Goal: Information Seeking & Learning: Learn about a topic

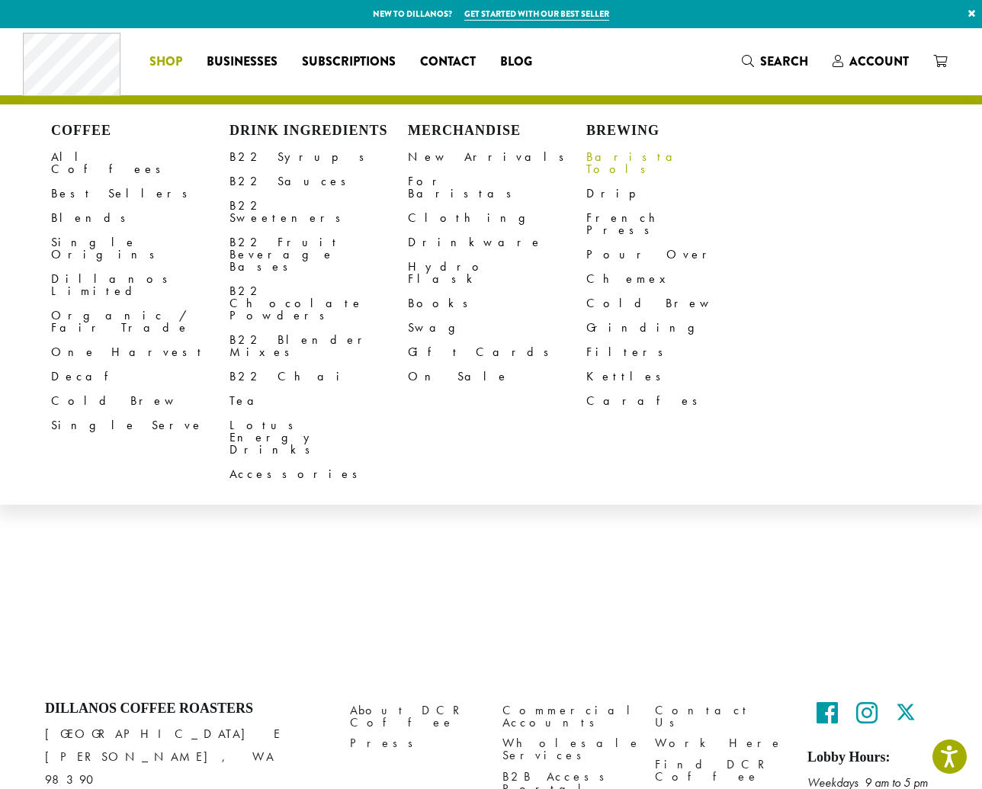
click at [604, 159] on link "Barista Tools" at bounding box center [675, 163] width 178 height 37
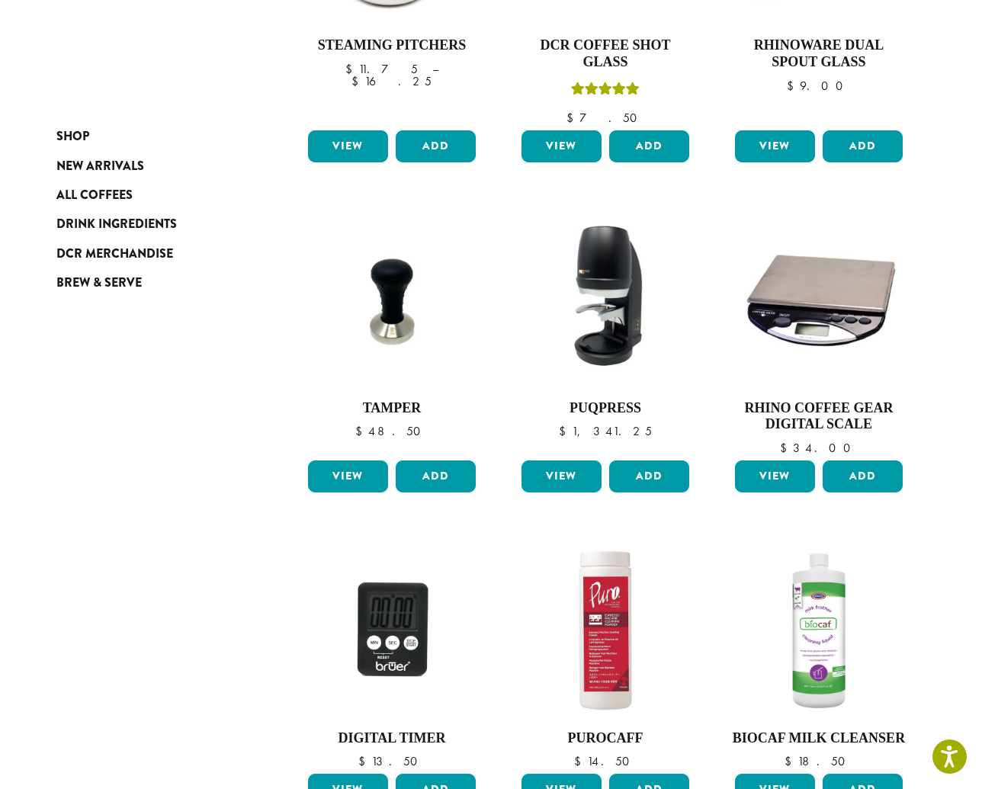
scroll to position [732, 0]
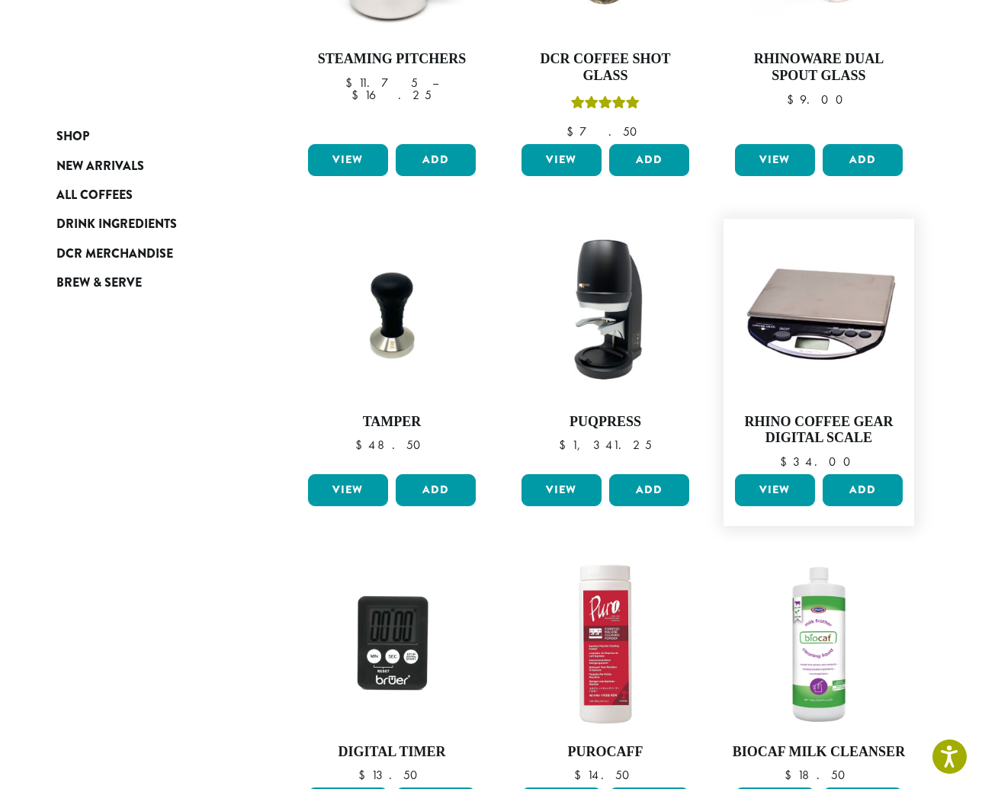
click at [776, 478] on link "View" at bounding box center [775, 490] width 80 height 32
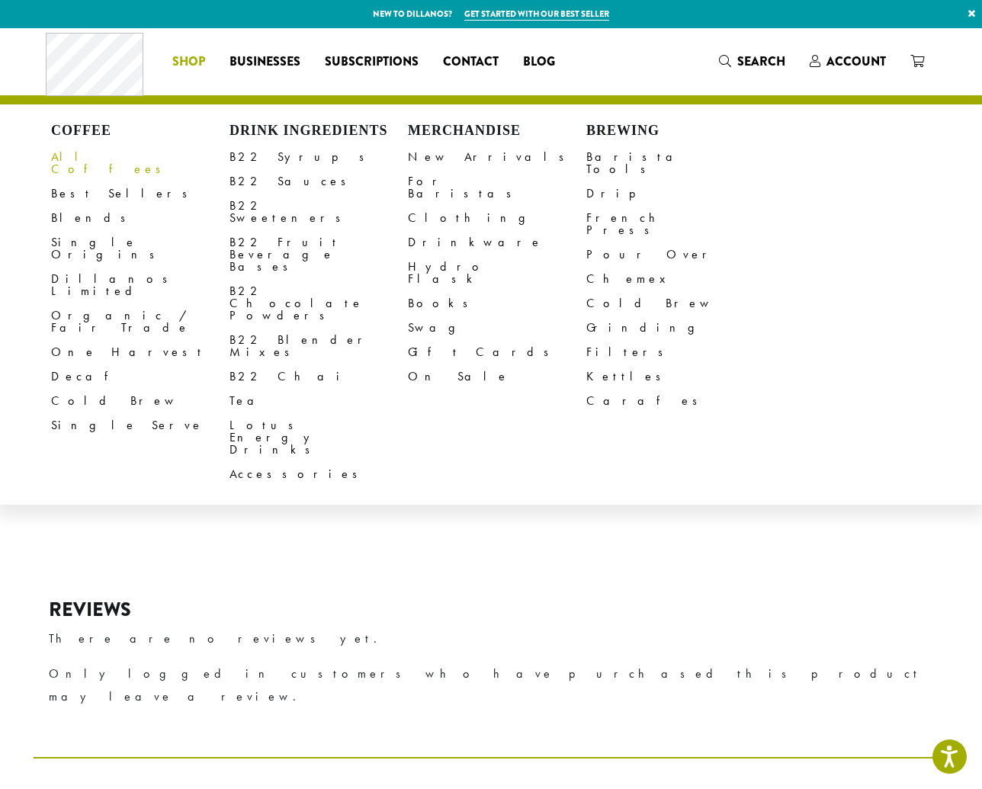
click at [94, 153] on link "All Coffees" at bounding box center [140, 163] width 178 height 37
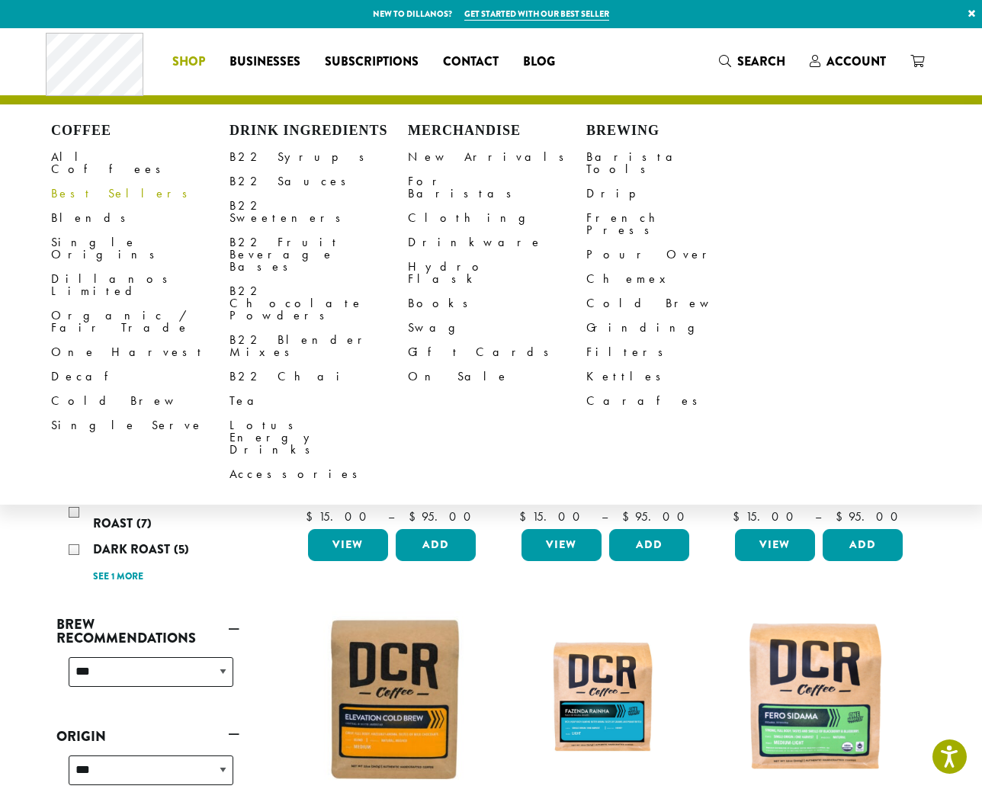
click at [81, 182] on link "Best Sellers" at bounding box center [140, 194] width 178 height 24
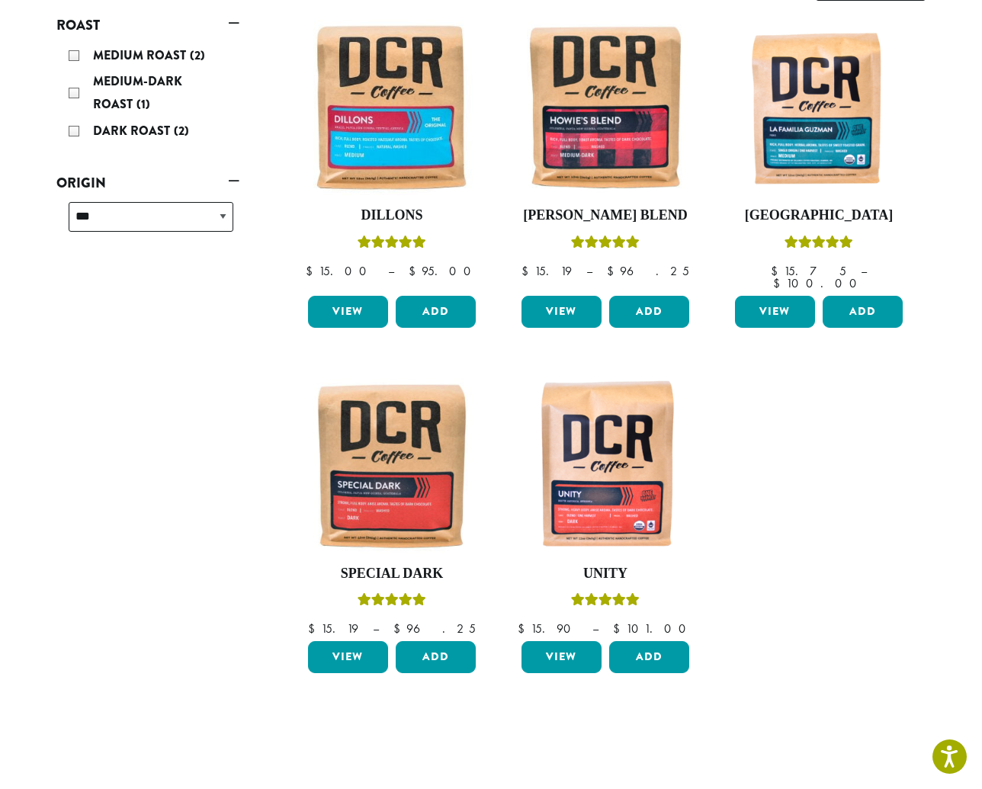
scroll to position [252, 0]
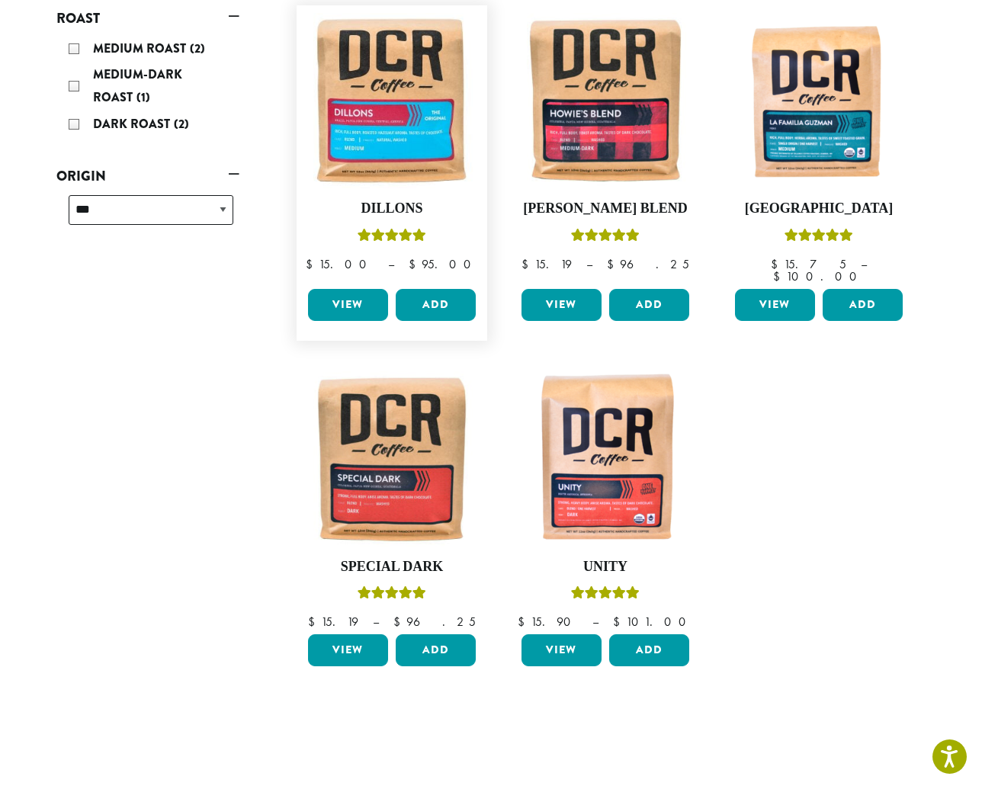
click at [342, 289] on link "View" at bounding box center [348, 305] width 80 height 32
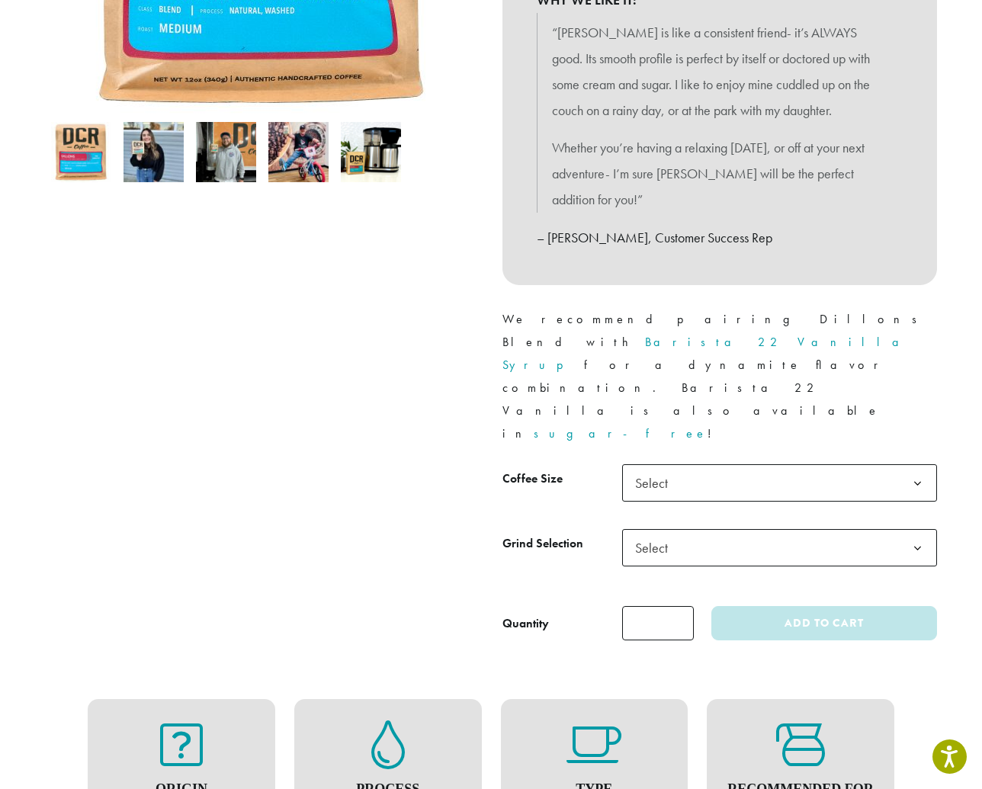
scroll to position [454, 0]
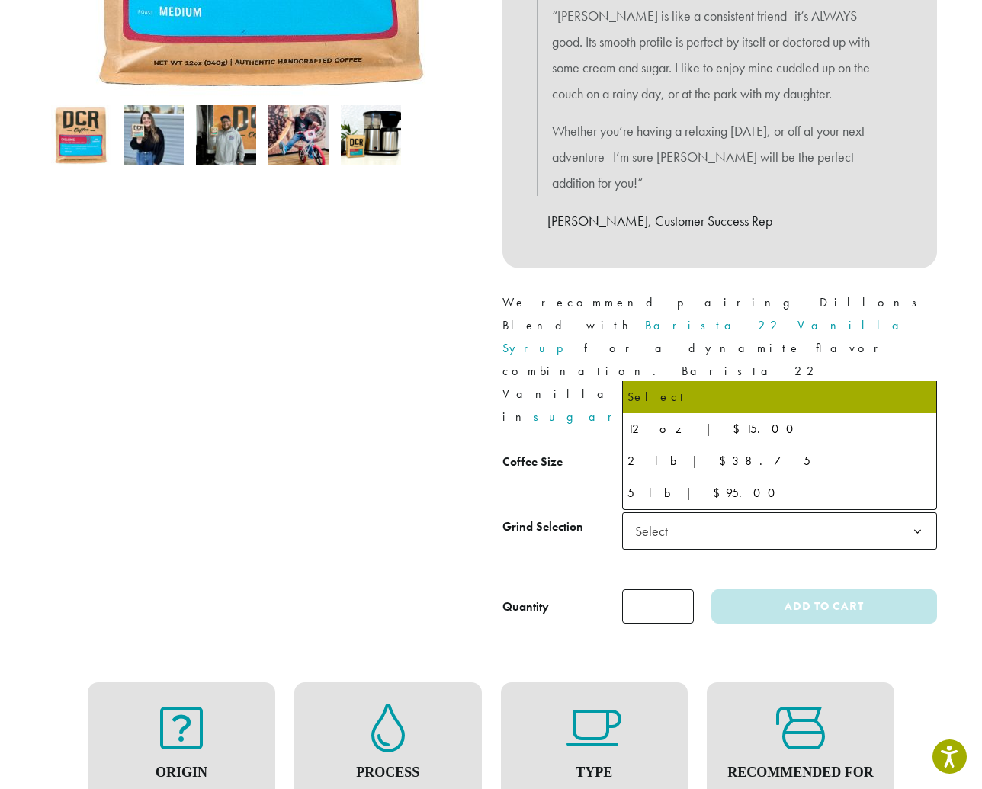
click at [917, 448] on b at bounding box center [917, 466] width 37 height 37
click at [413, 321] on div at bounding box center [263, 171] width 458 height 907
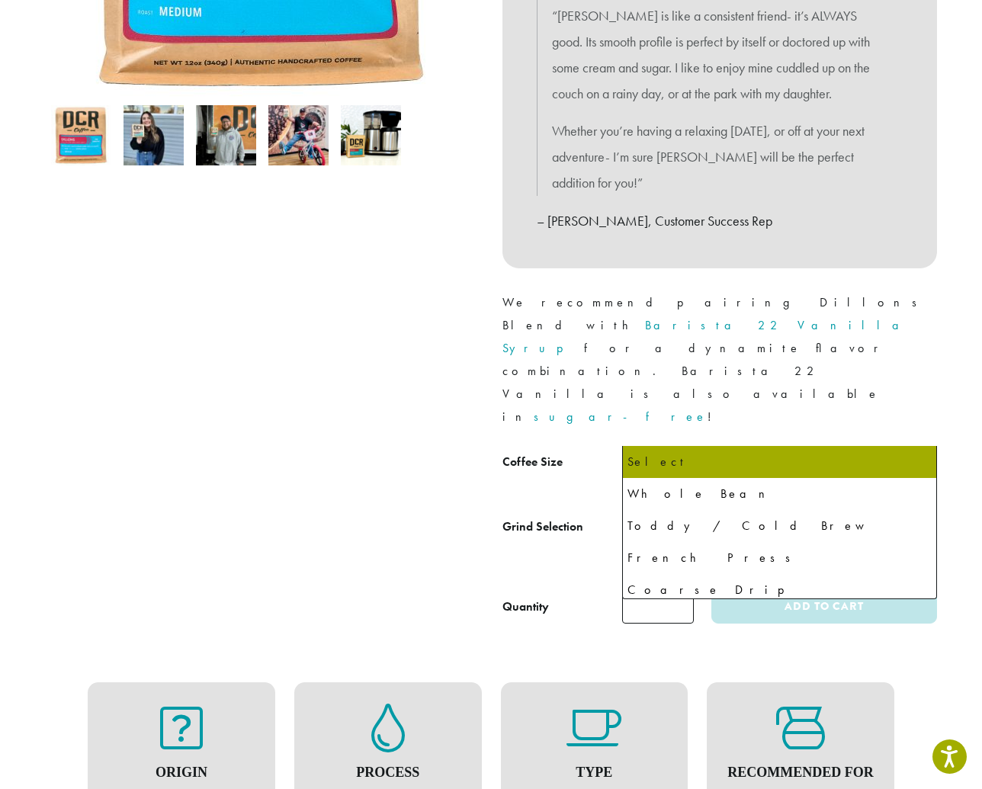
click at [915, 513] on b at bounding box center [917, 531] width 37 height 37
click at [424, 374] on div at bounding box center [263, 171] width 458 height 907
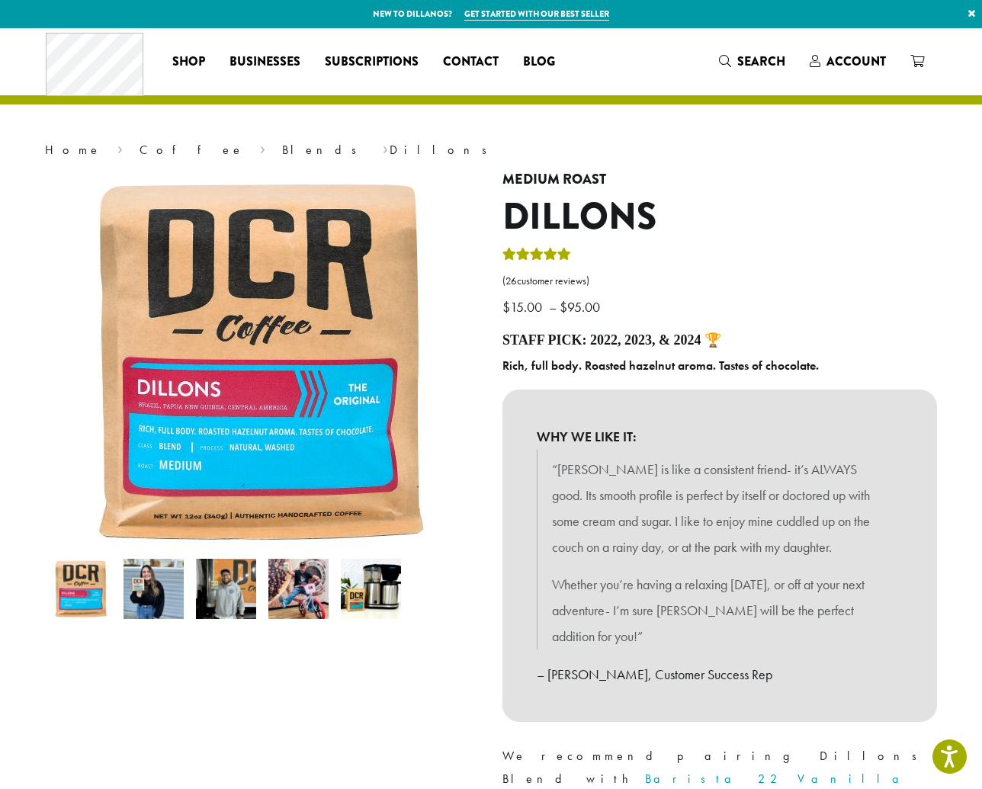
scroll to position [0, 0]
click at [156, 599] on img at bounding box center [154, 589] width 60 height 60
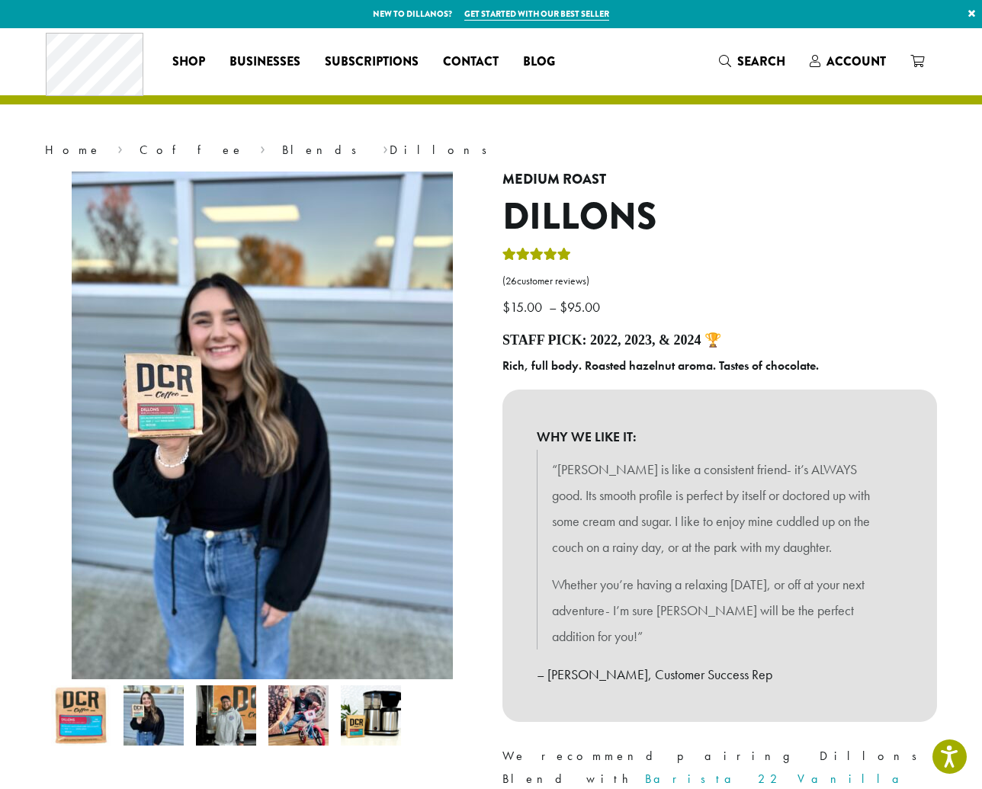
click at [230, 712] on img at bounding box center [226, 716] width 60 height 60
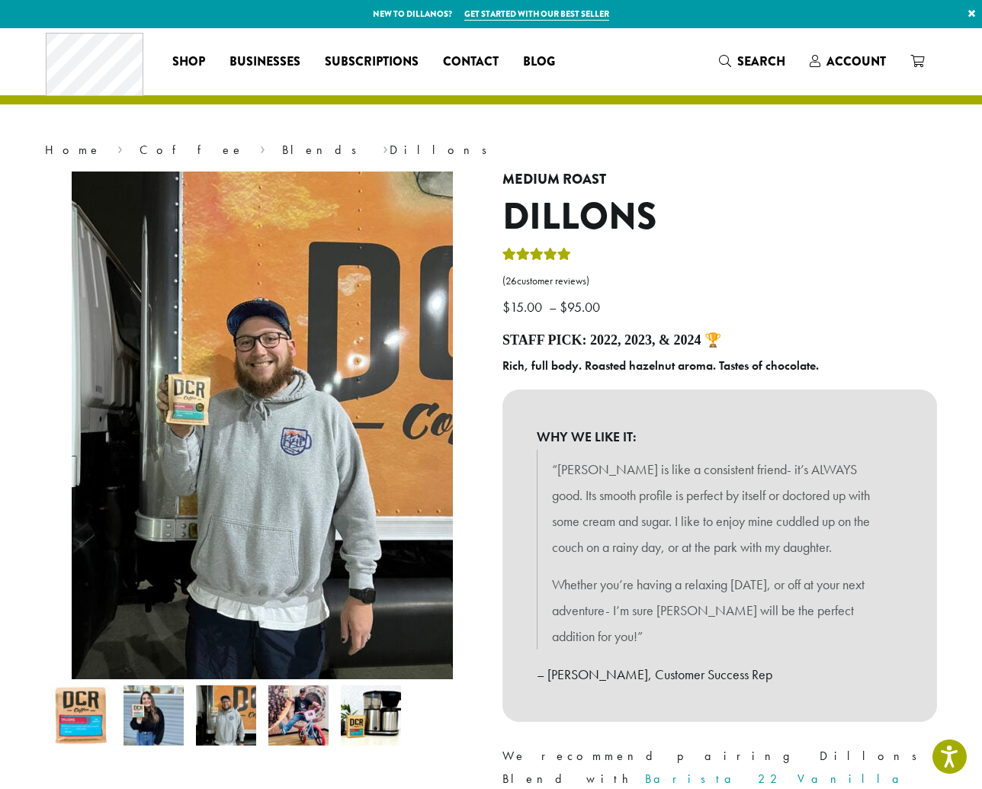
click at [296, 713] on img at bounding box center [298, 716] width 60 height 60
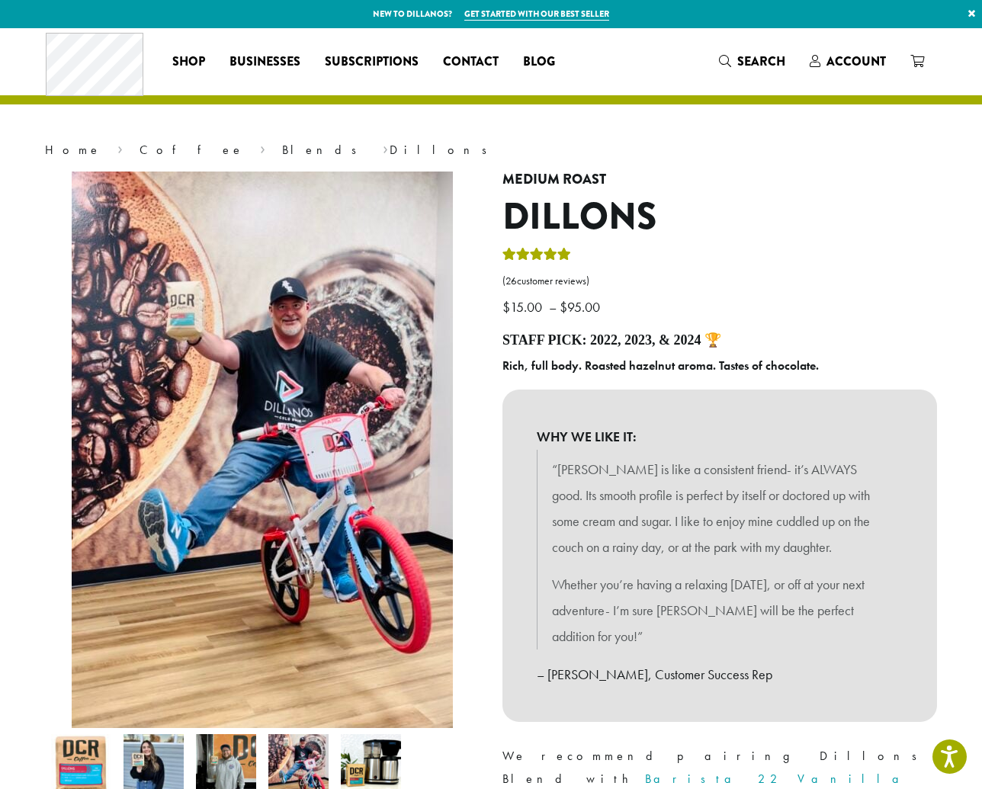
click at [376, 756] on img at bounding box center [371, 764] width 60 height 60
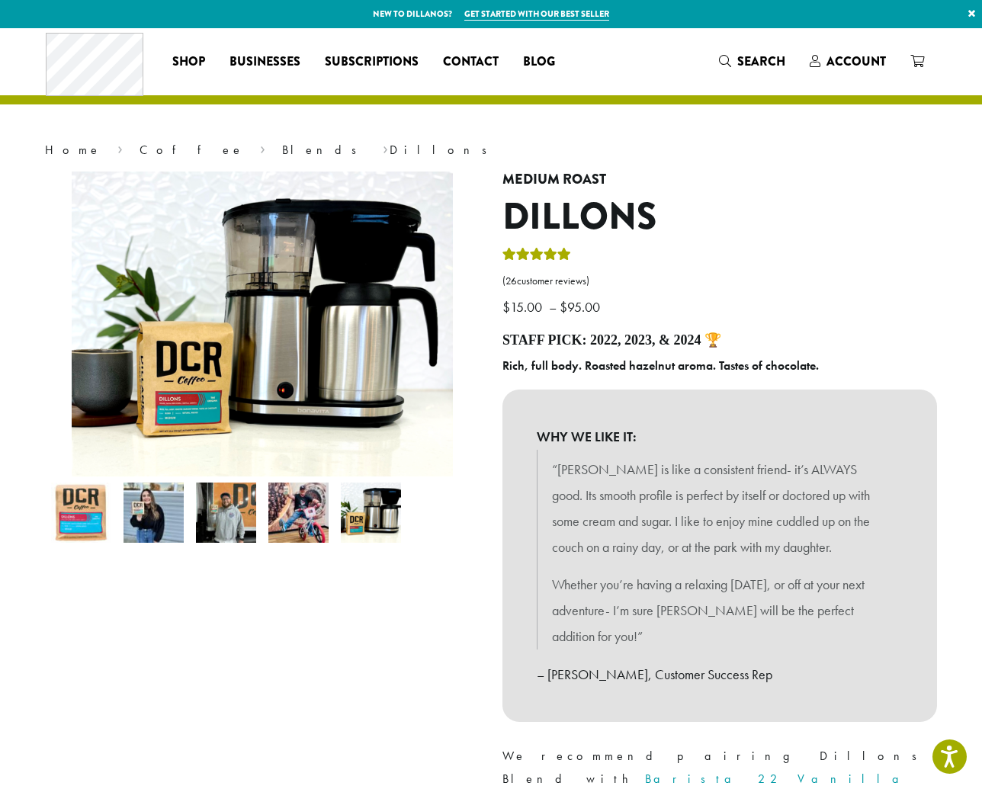
scroll to position [14, 0]
